Goal: Information Seeking & Learning: Learn about a topic

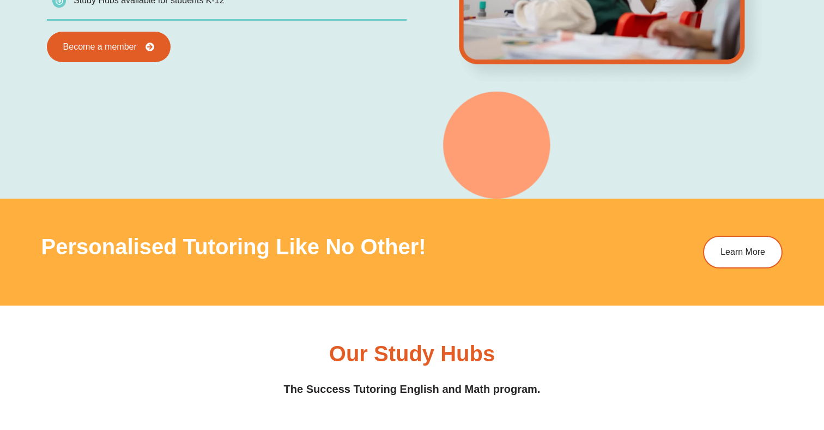
scroll to position [980, 0]
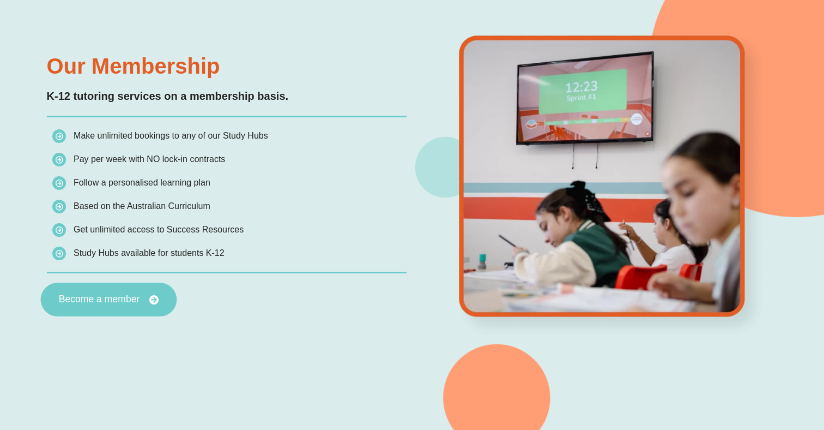
click at [117, 294] on span "Become a member" at bounding box center [98, 299] width 81 height 10
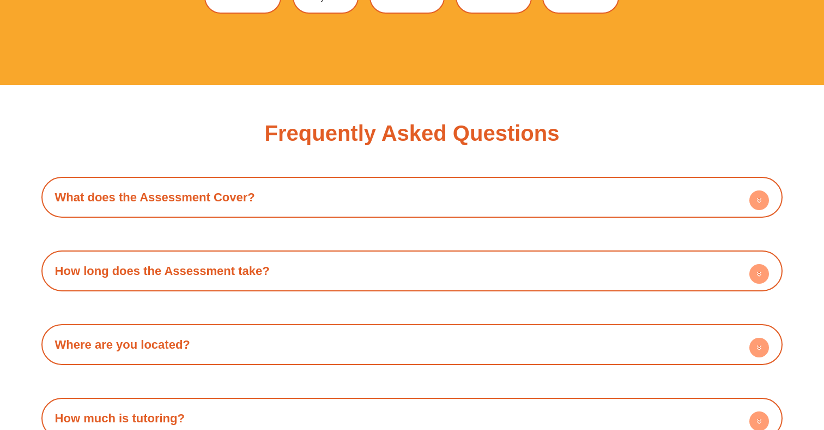
scroll to position [3440, 0]
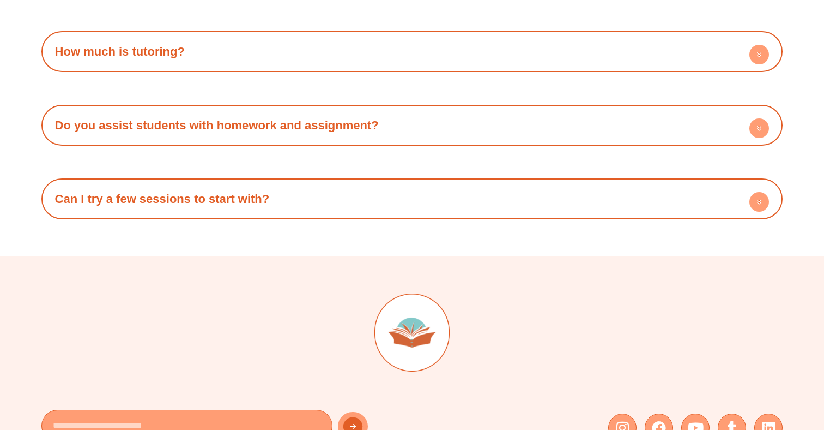
click at [586, 210] on h4 "Can I try a few sessions to start with?" at bounding box center [412, 199] width 731 height 30
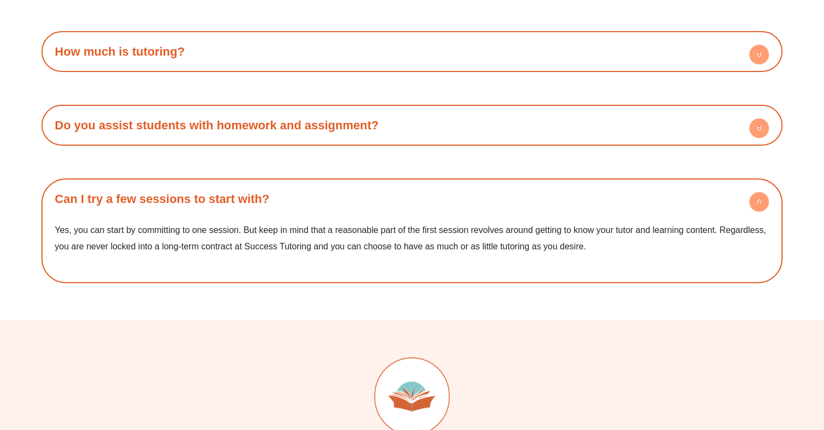
click at [570, 143] on div "Do you assist students with homework and assignment? Yes, we do and we love doi…" at bounding box center [412, 125] width 742 height 41
click at [557, 126] on h4 "Do you assist students with homework and assignment?" at bounding box center [412, 125] width 731 height 30
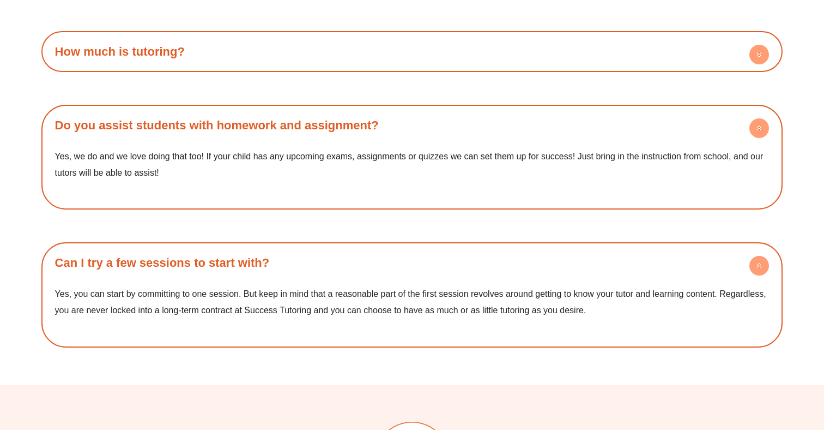
click at [519, 70] on div "How much is tutoring? Success Tutoring offers a membership pricing model which …" at bounding box center [412, 51] width 742 height 41
click at [519, 56] on div "How much is tutoring?" at bounding box center [412, 52] width 731 height 30
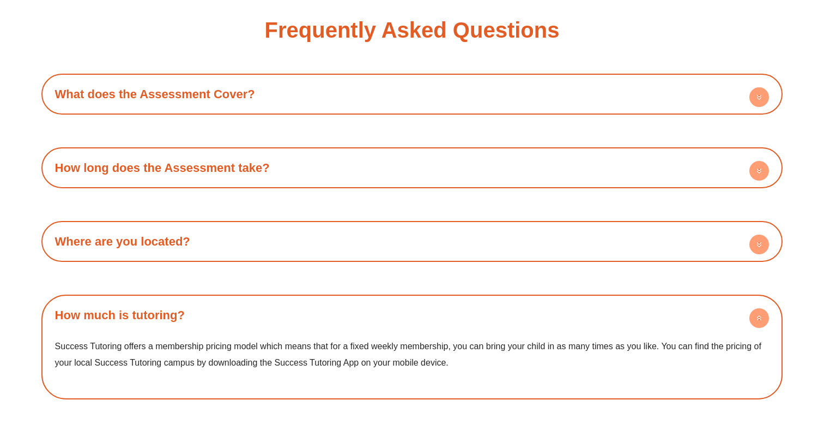
scroll to position [3159, 0]
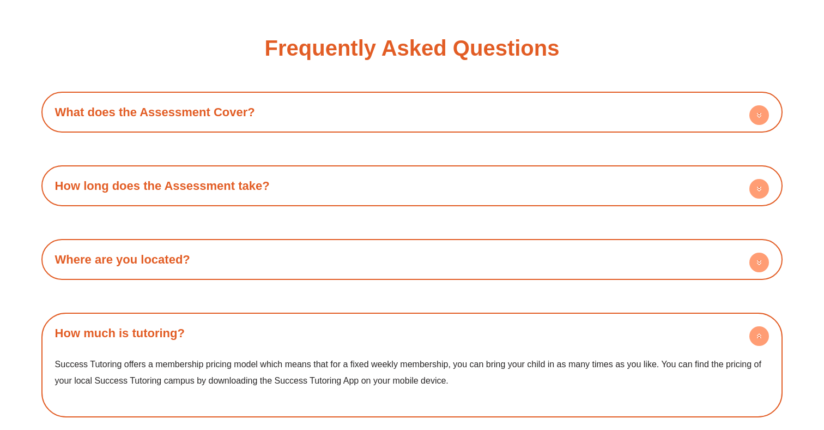
click at [479, 106] on h4 "What does the Assessment Cover?" at bounding box center [412, 112] width 731 height 30
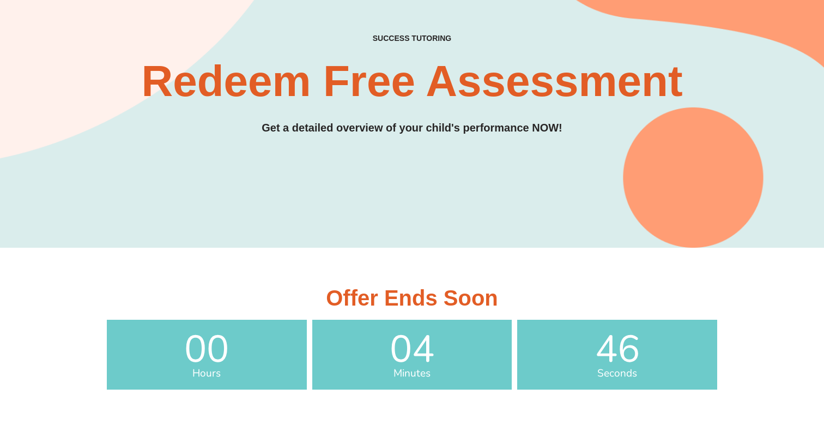
scroll to position [0, 0]
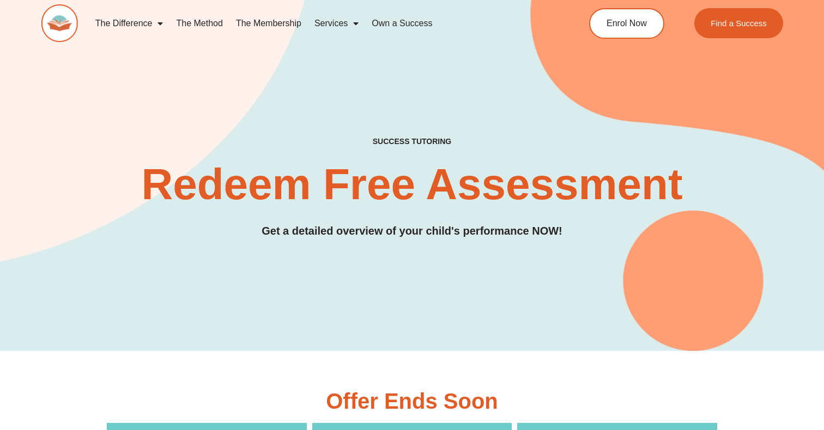
click at [406, 18] on link "Own a Success" at bounding box center [402, 23] width 74 height 25
